Goal: Navigation & Orientation: Find specific page/section

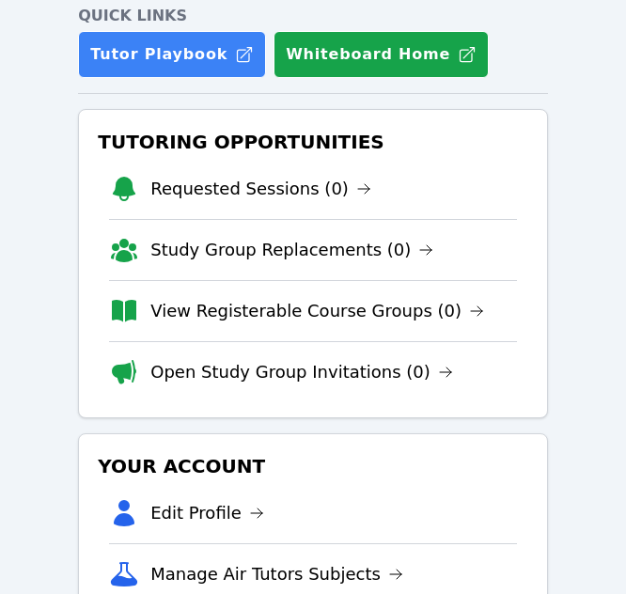
scroll to position [188, 0]
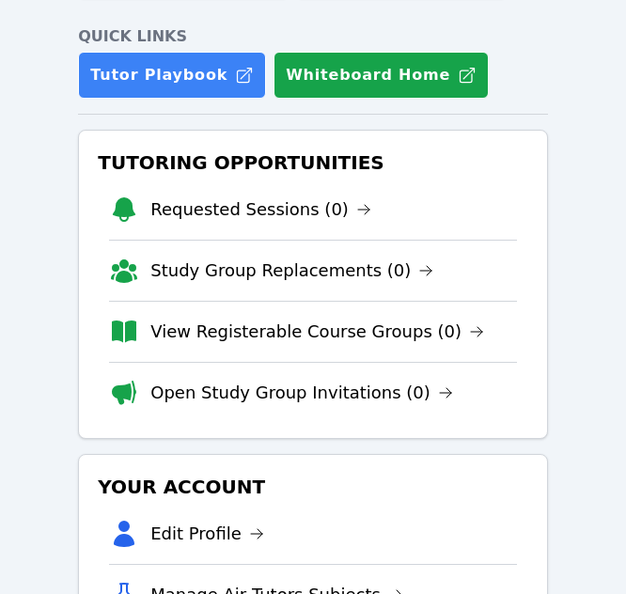
scroll to position [188, 0]
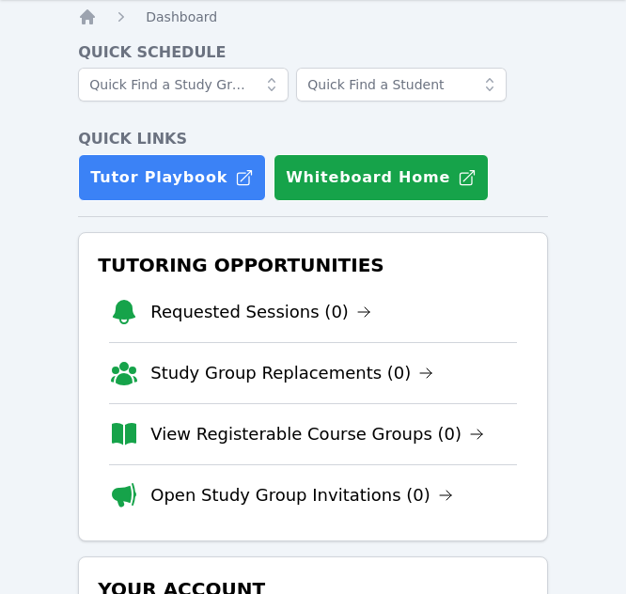
scroll to position [94, 0]
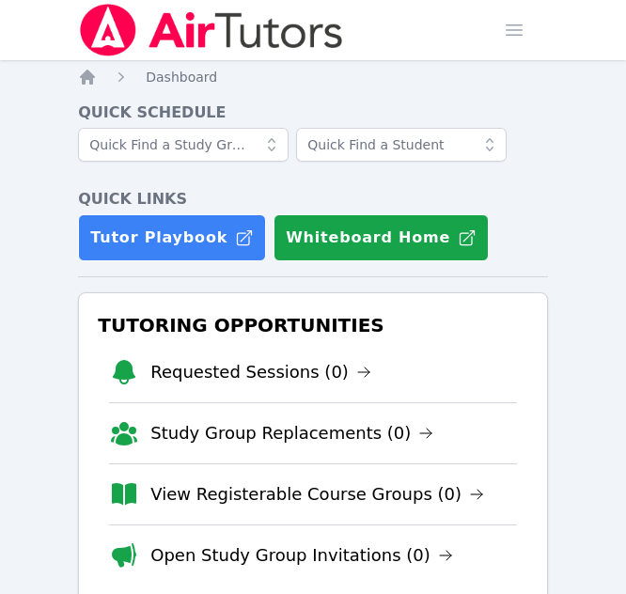
scroll to position [94, 0]
